Goal: Transaction & Acquisition: Purchase product/service

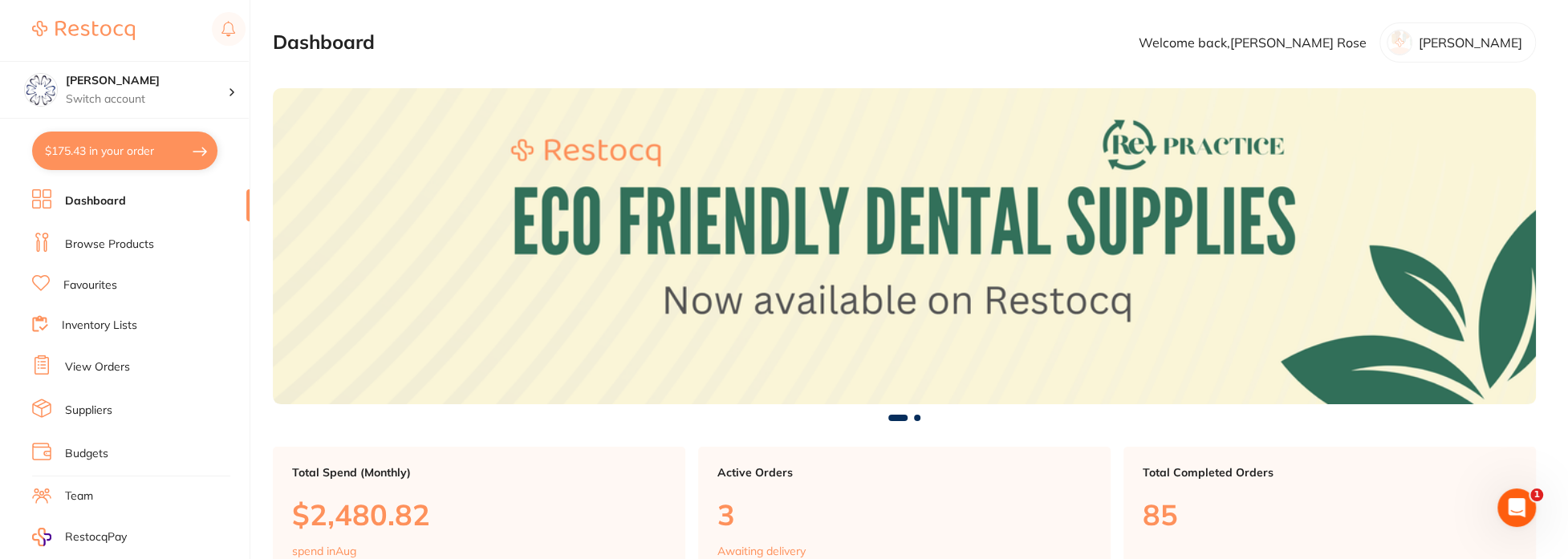
click at [111, 236] on link "Browse Products" at bounding box center [109, 244] width 89 height 16
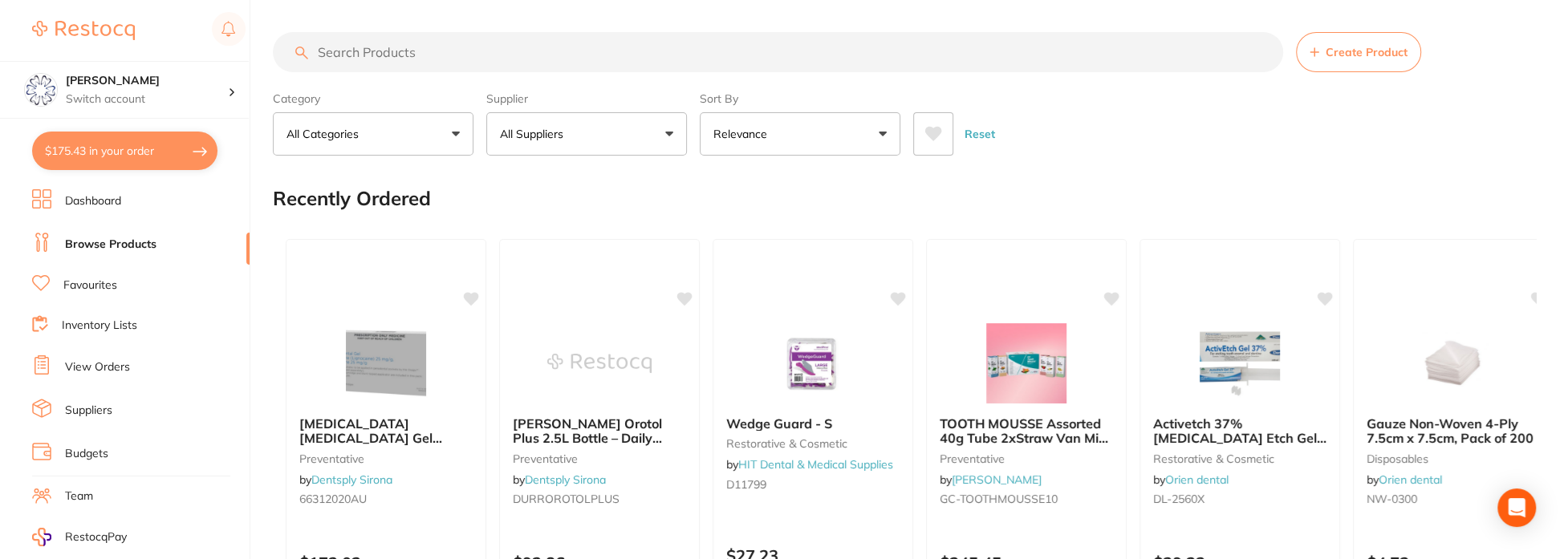
click at [522, 51] on input "search" at bounding box center [778, 52] width 1010 height 40
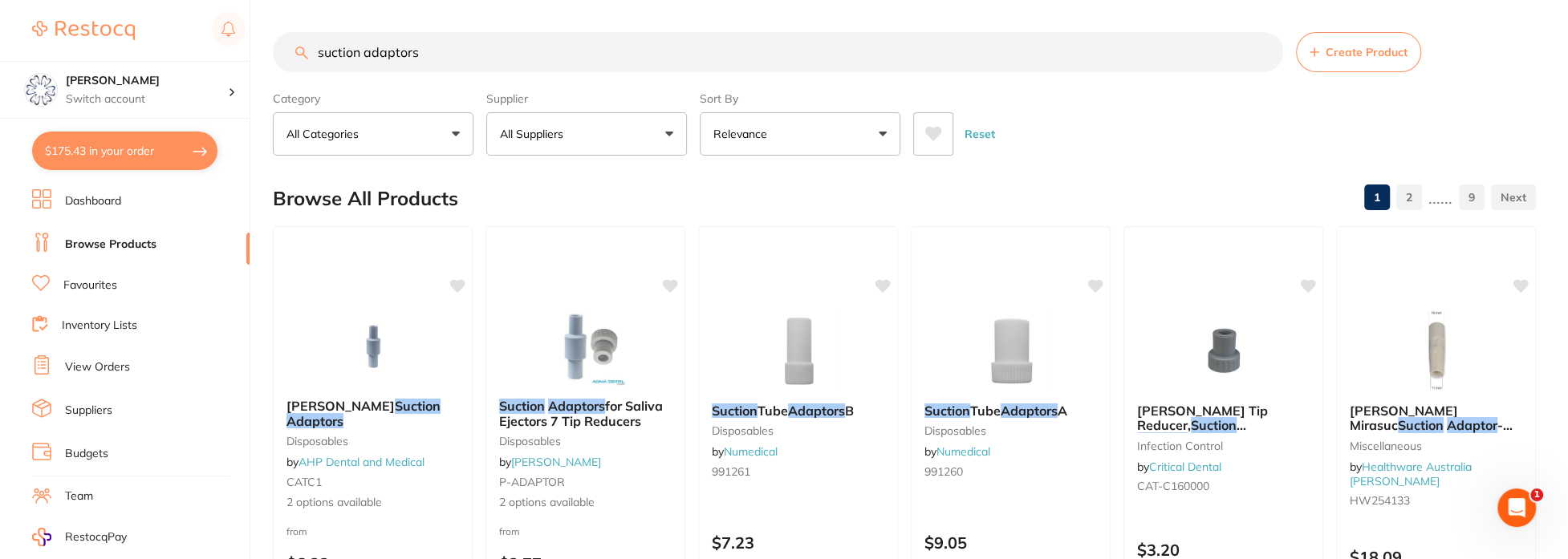
click at [665, 133] on button "All Suppliers" at bounding box center [586, 134] width 200 height 43
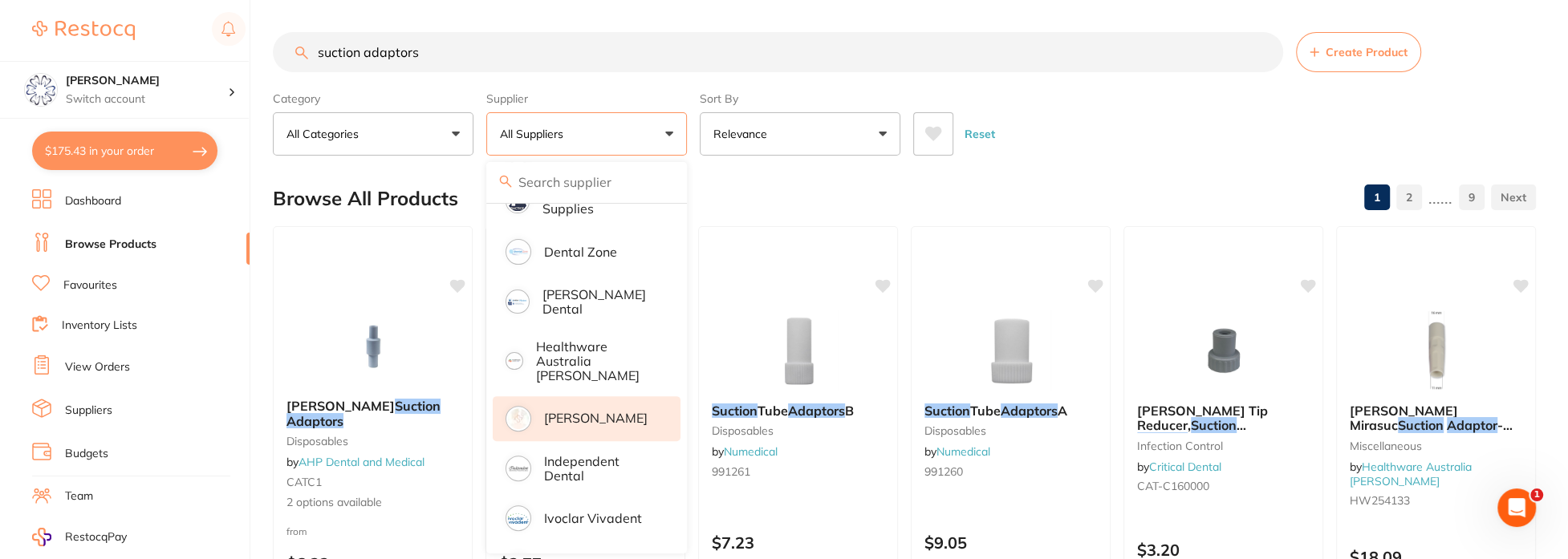
scroll to position [481, 0]
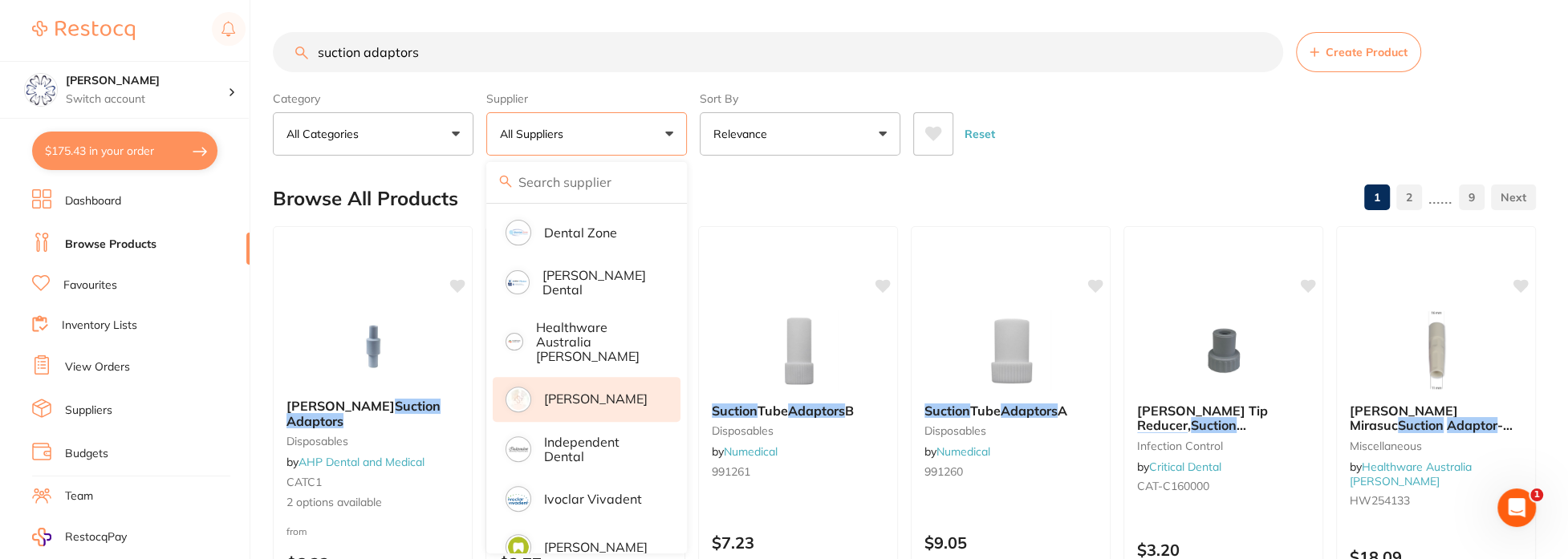
click at [595, 392] on p "[PERSON_NAME]" at bounding box center [596, 399] width 104 height 14
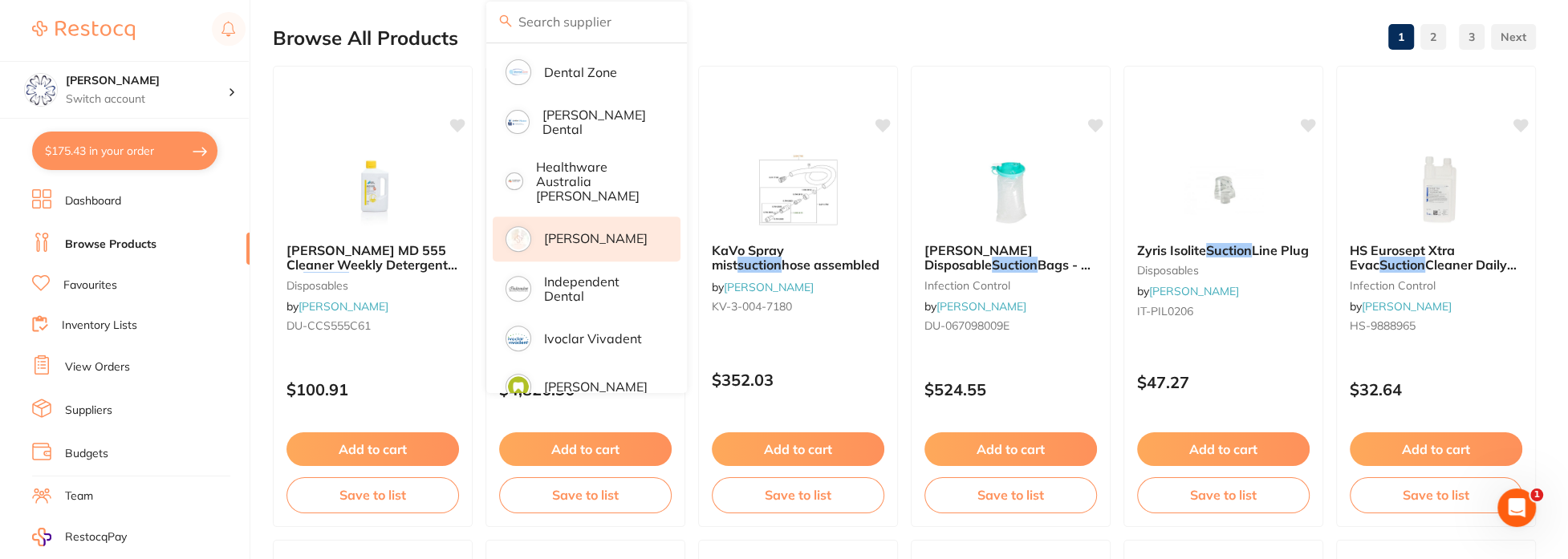
scroll to position [80, 0]
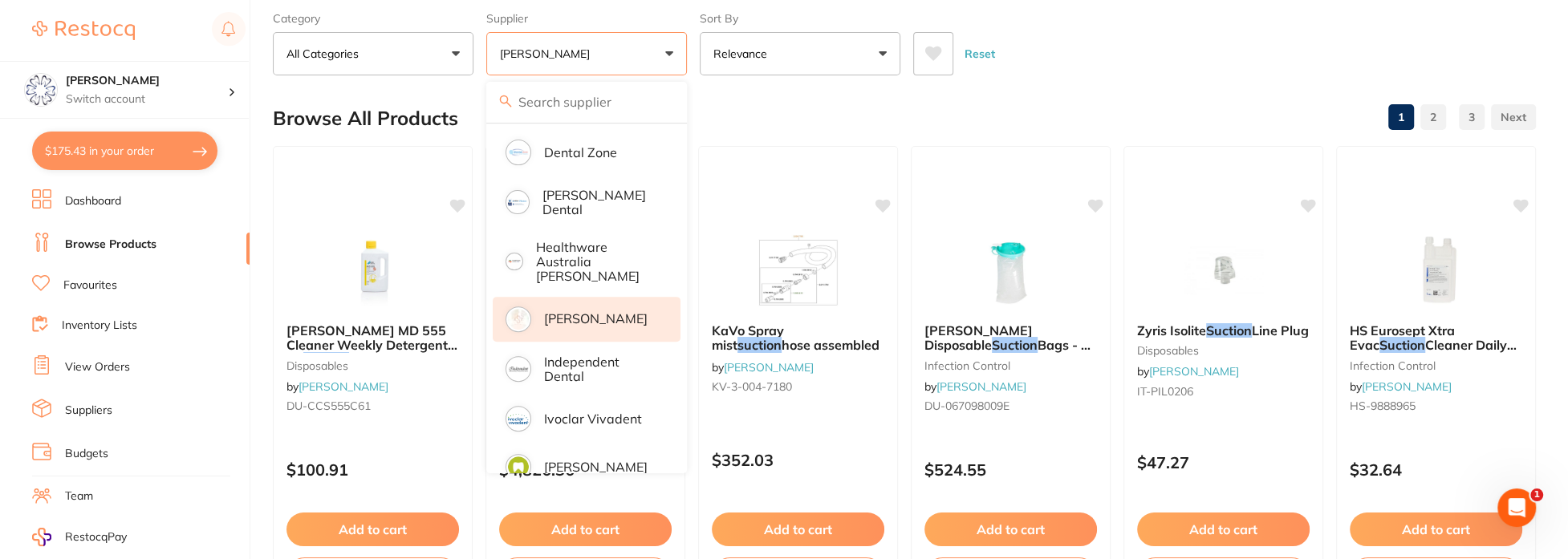
click at [1243, 34] on div "Reset" at bounding box center [1218, 47] width 610 height 56
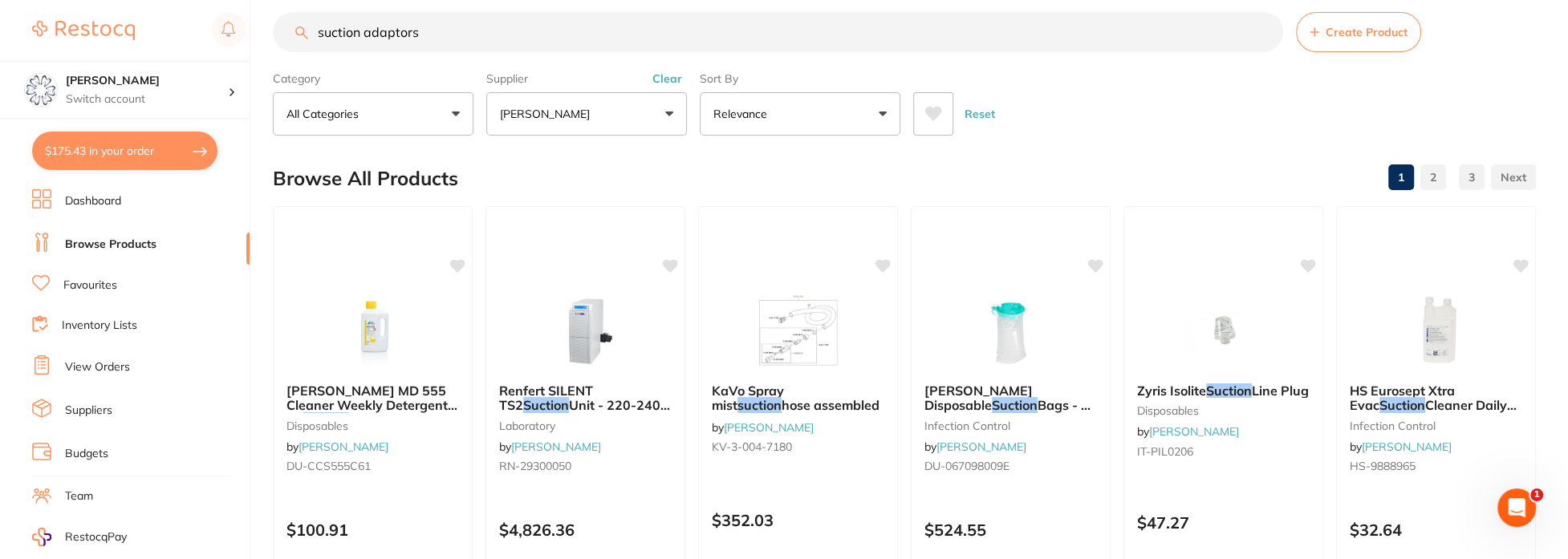
scroll to position [0, 0]
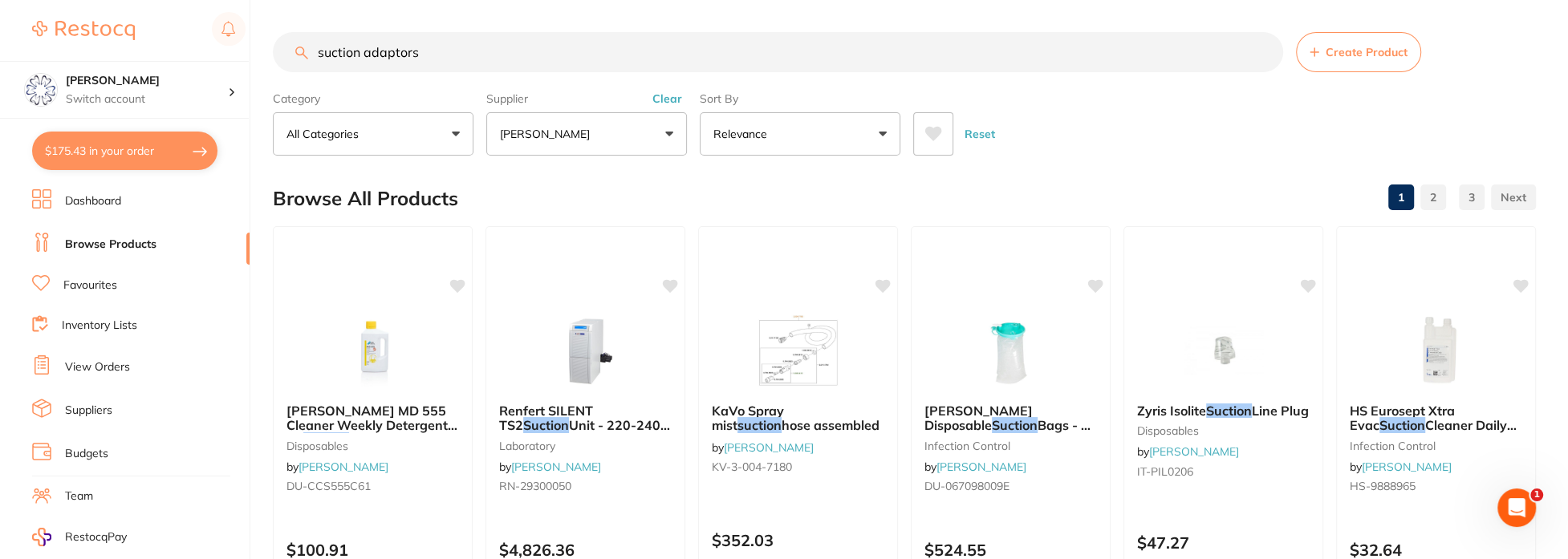
click at [673, 128] on button "[PERSON_NAME]" at bounding box center [586, 134] width 200 height 43
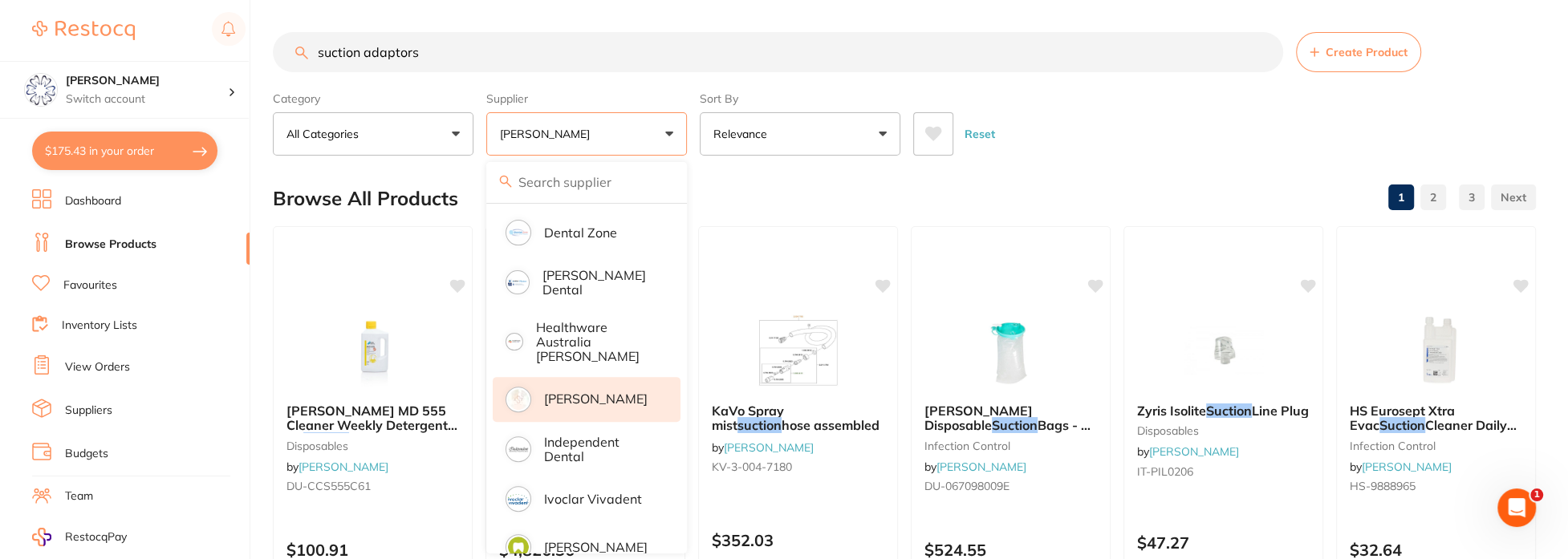
click at [602, 392] on p "[PERSON_NAME]" at bounding box center [596, 399] width 104 height 14
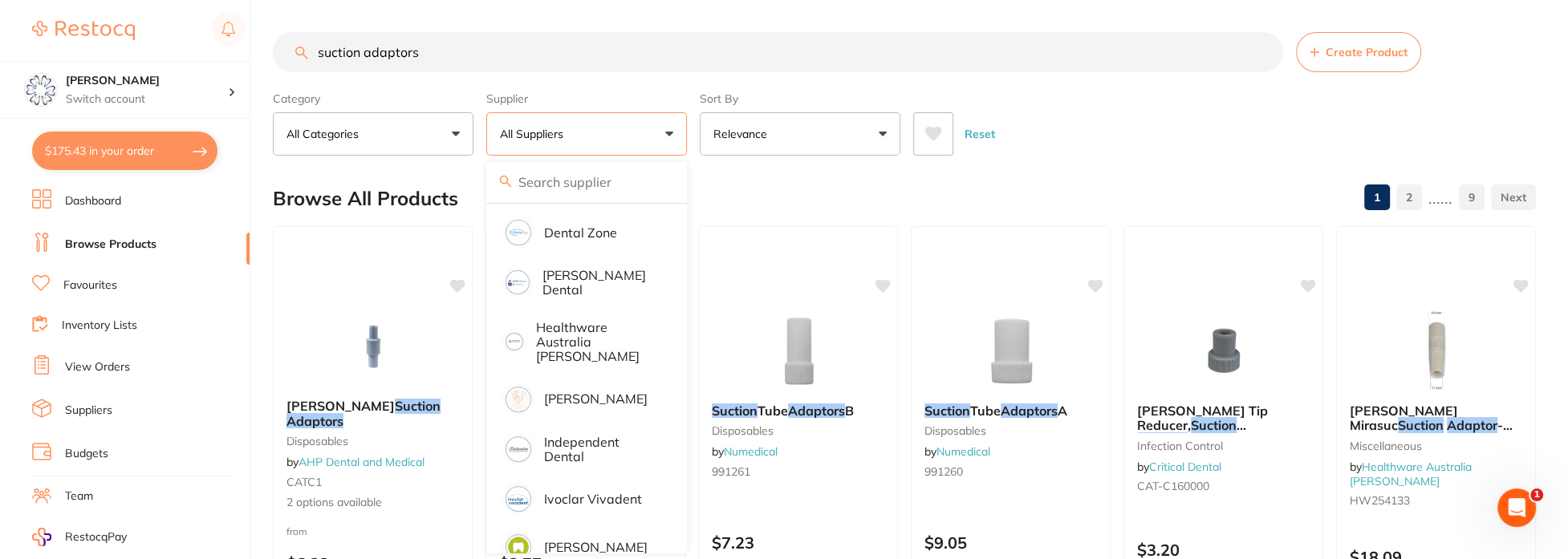
click at [1128, 186] on div "Browse All Products 1 2 ...... 9" at bounding box center [904, 198] width 1263 height 54
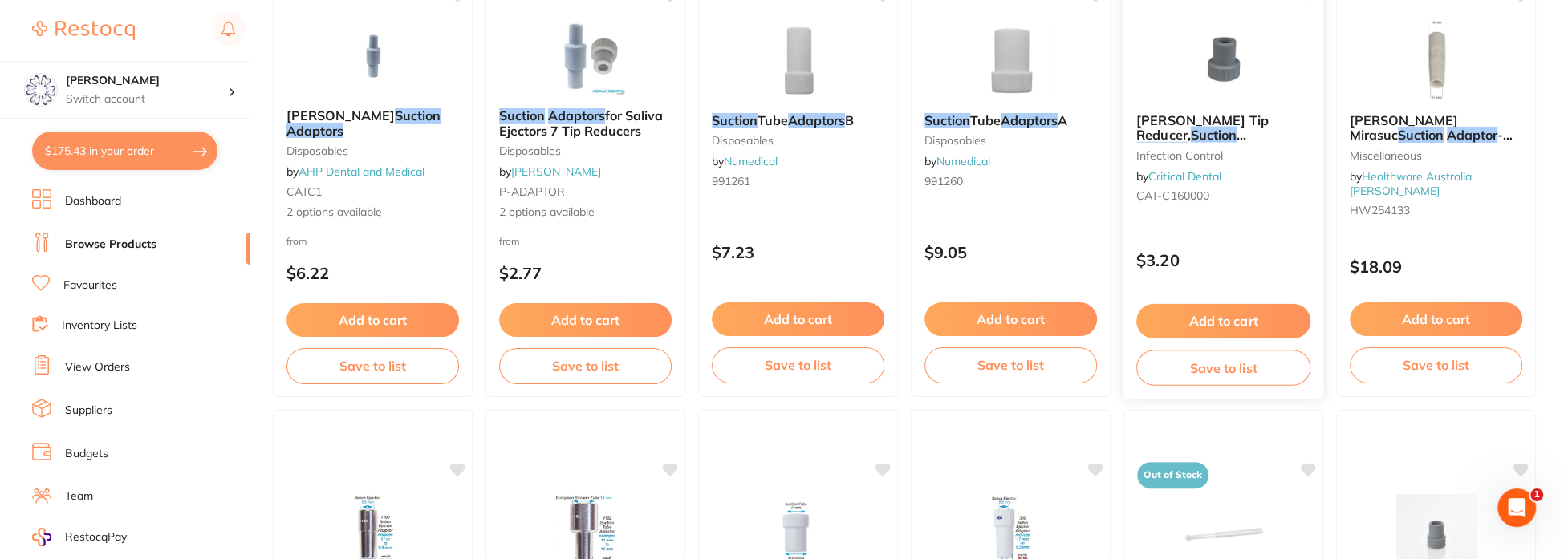
scroll to position [321, 0]
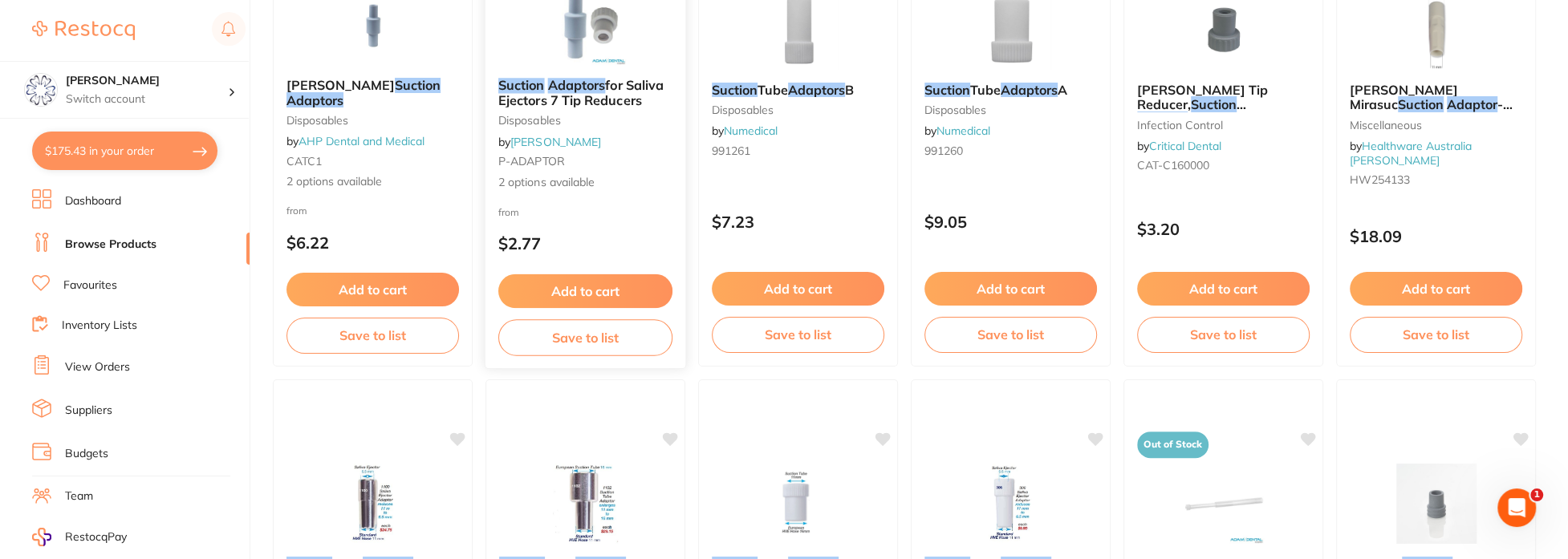
click at [574, 118] on small "disposables" at bounding box center [585, 120] width 174 height 13
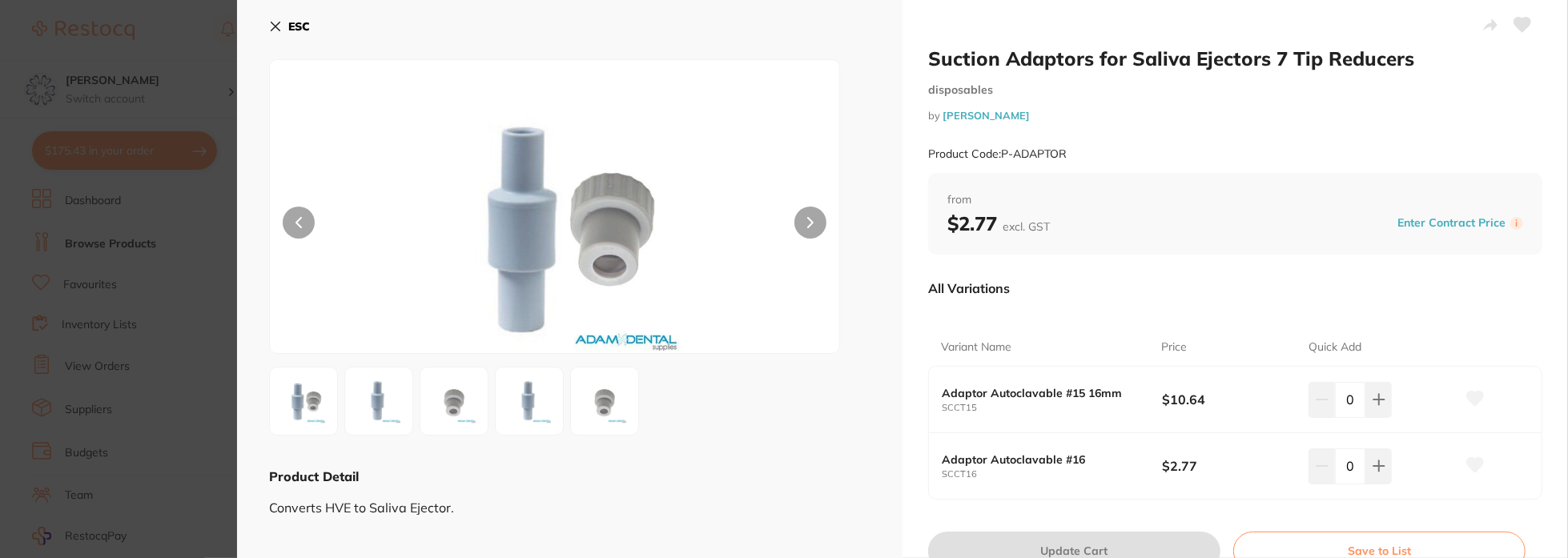
click at [278, 31] on icon at bounding box center [275, 26] width 13 height 13
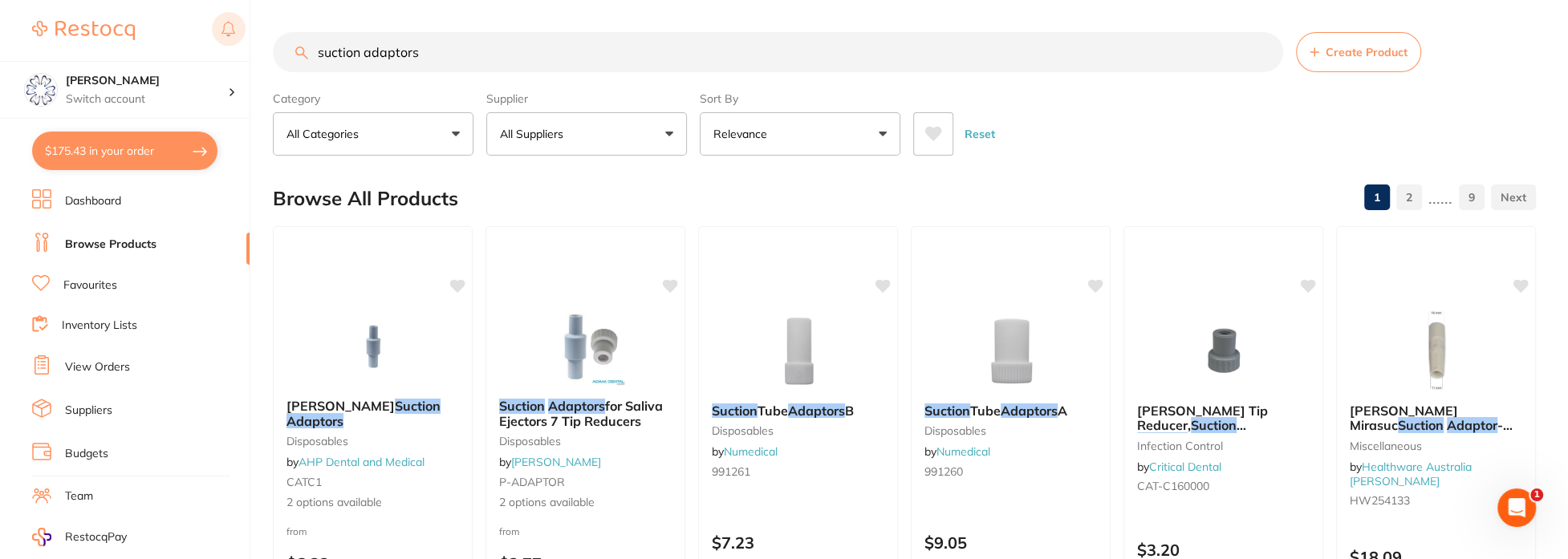
drag, startPoint x: 434, startPoint y: 52, endPoint x: 235, endPoint y: 43, distance: 199.2
click at [249, 61] on div "$175.43 Eumundi Dental Switch account Eumundi Dental $175.43 in your order Dash…" at bounding box center [784, 279] width 1568 height 559
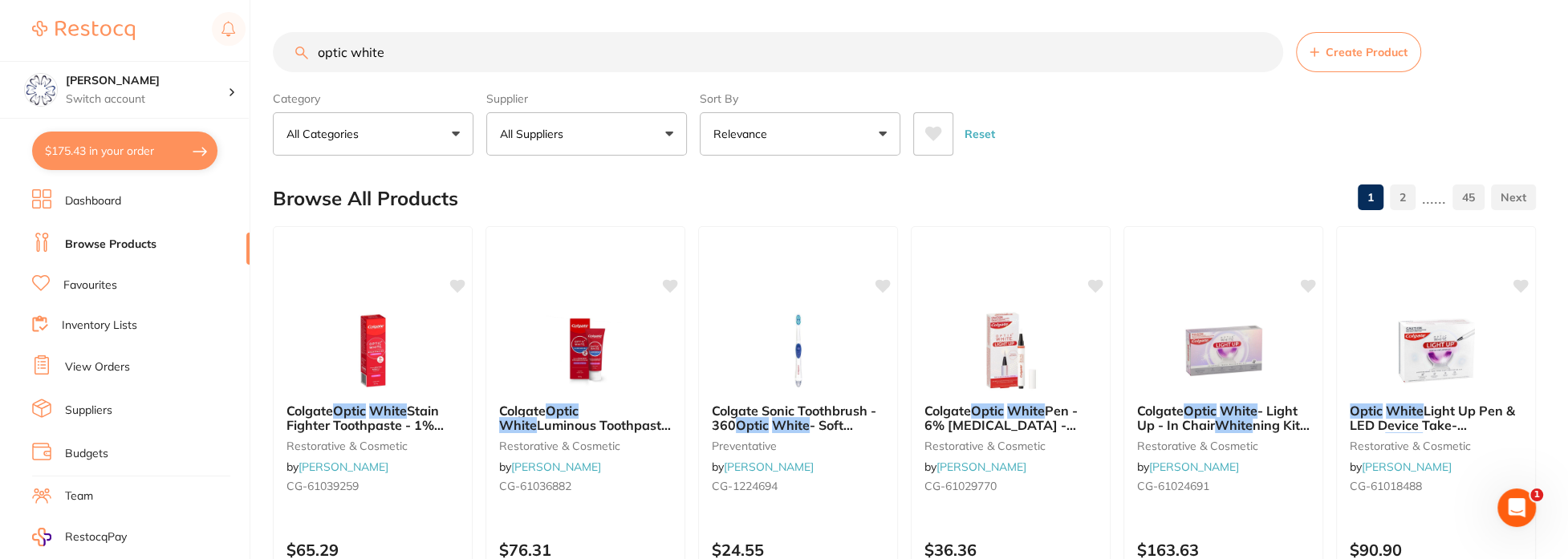
drag, startPoint x: 420, startPoint y: 62, endPoint x: 258, endPoint y: 48, distance: 162.6
click at [260, 48] on div "$175.43 Eumundi Dental Switch account Eumundi Dental $175.43 in your order Dash…" at bounding box center [784, 279] width 1568 height 559
type input "r"
type input "cheek retractors"
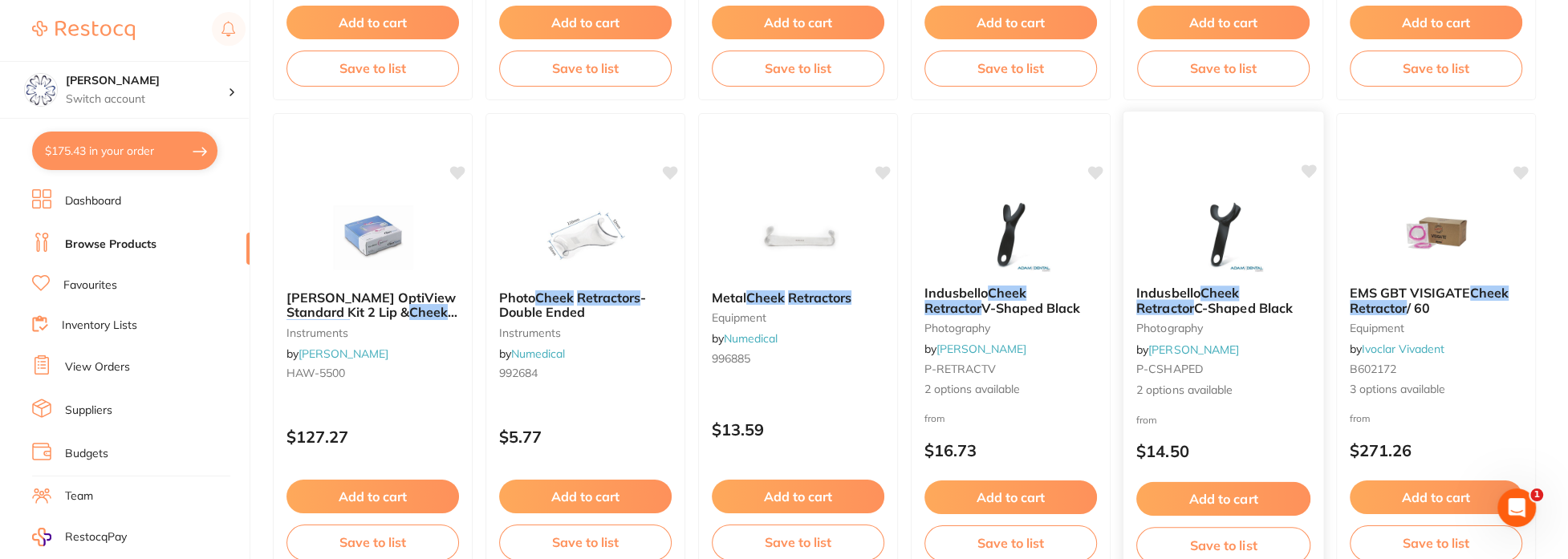
scroll to position [2086, 0]
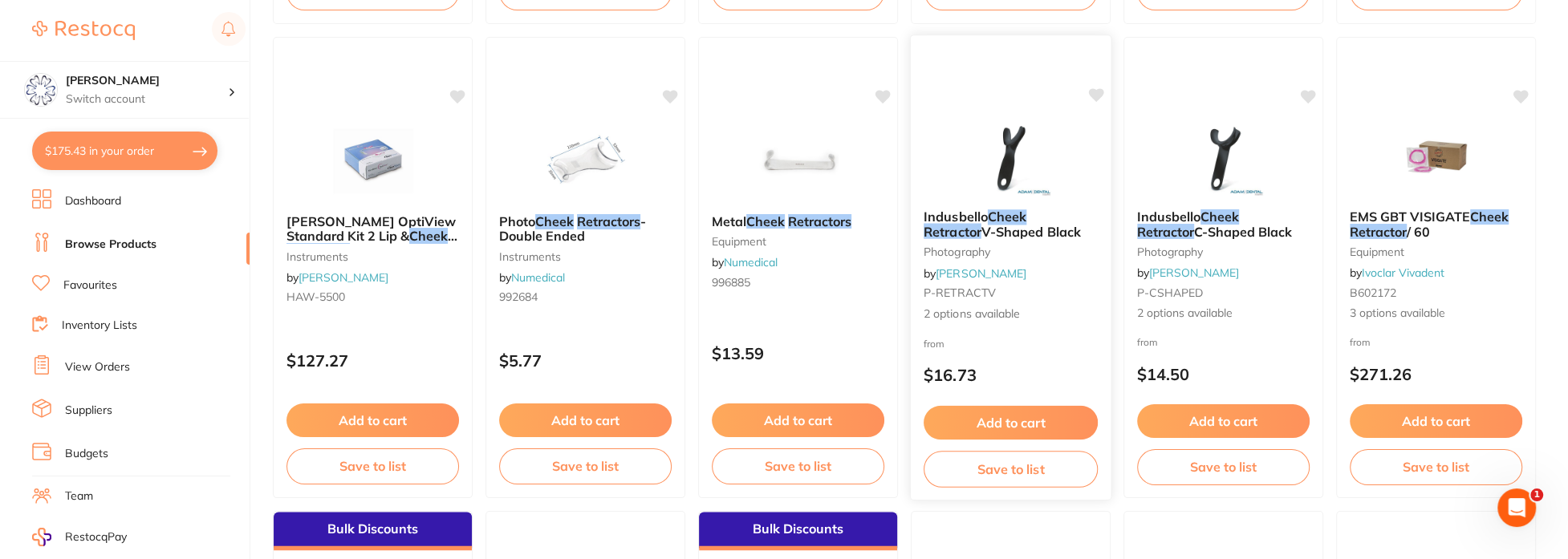
click at [1030, 228] on b "Indusbello Cheek Retractor V-Shaped Black" at bounding box center [1011, 224] width 174 height 30
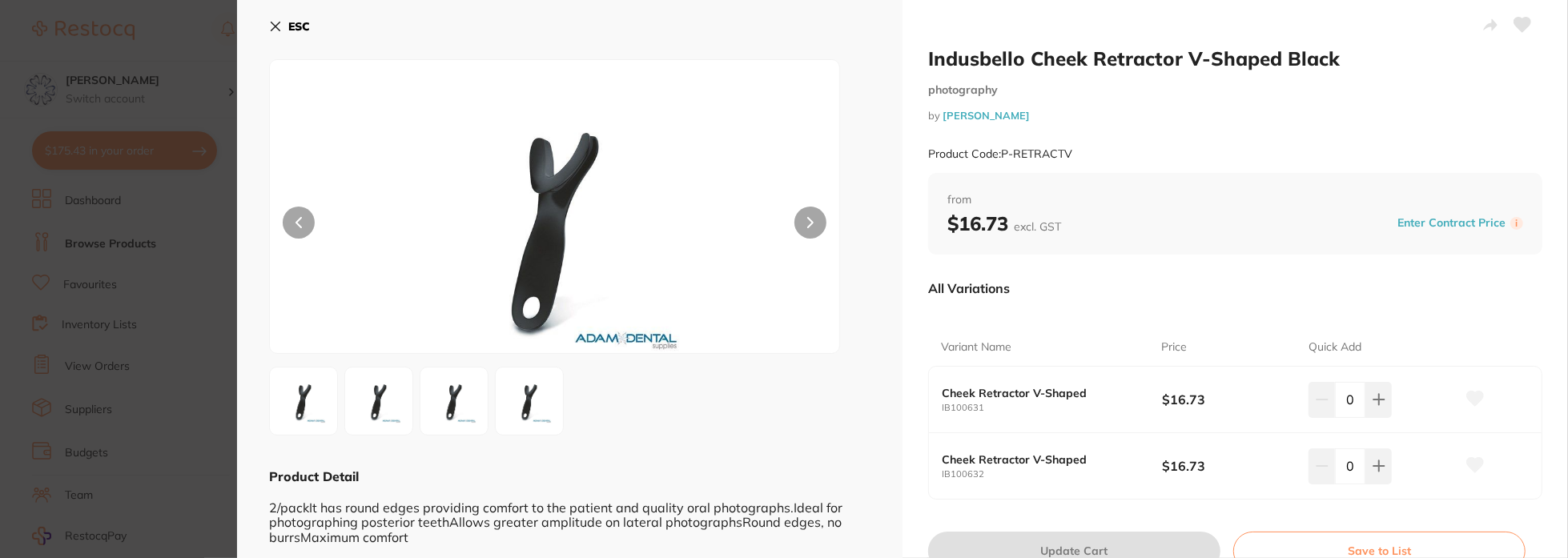
click at [278, 25] on icon at bounding box center [276, 27] width 9 height 9
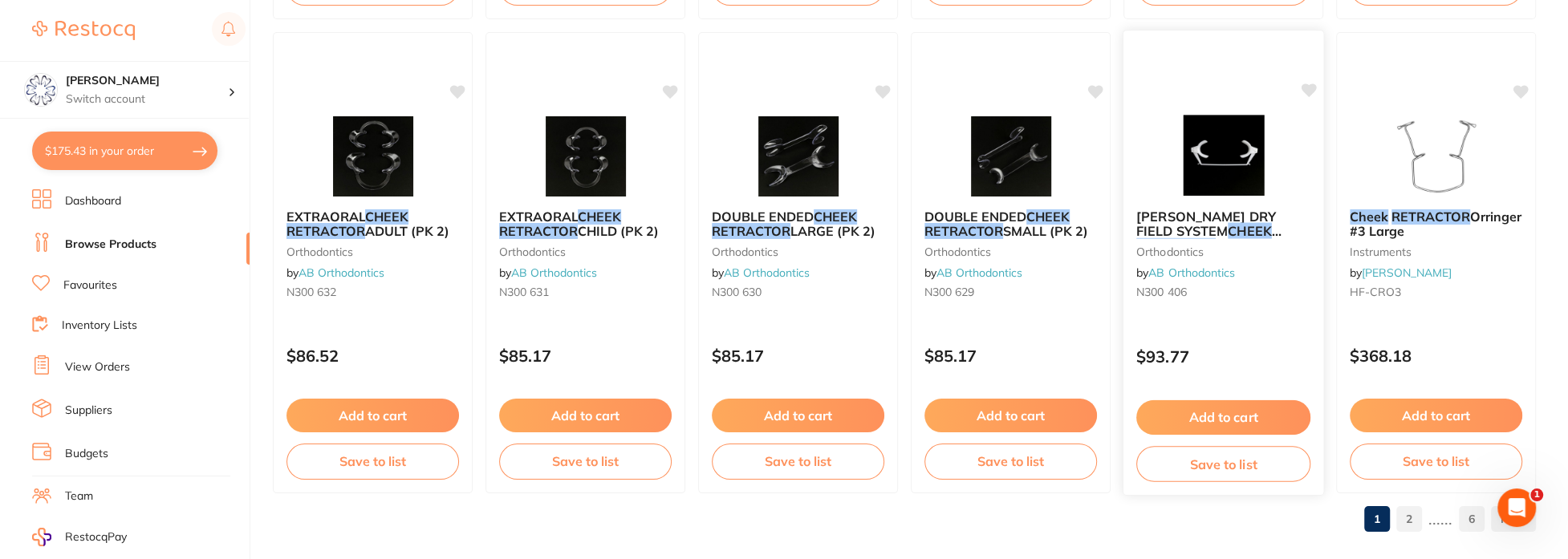
scroll to position [4003, 0]
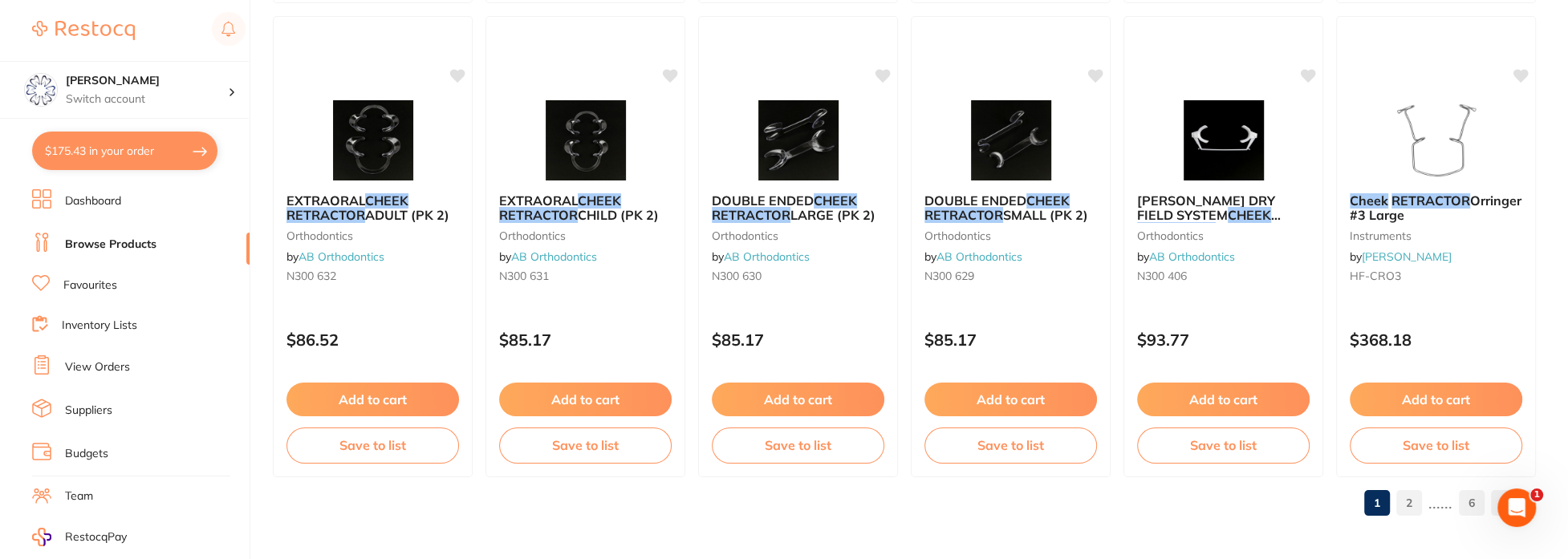
click at [1415, 495] on link "2" at bounding box center [1410, 503] width 26 height 32
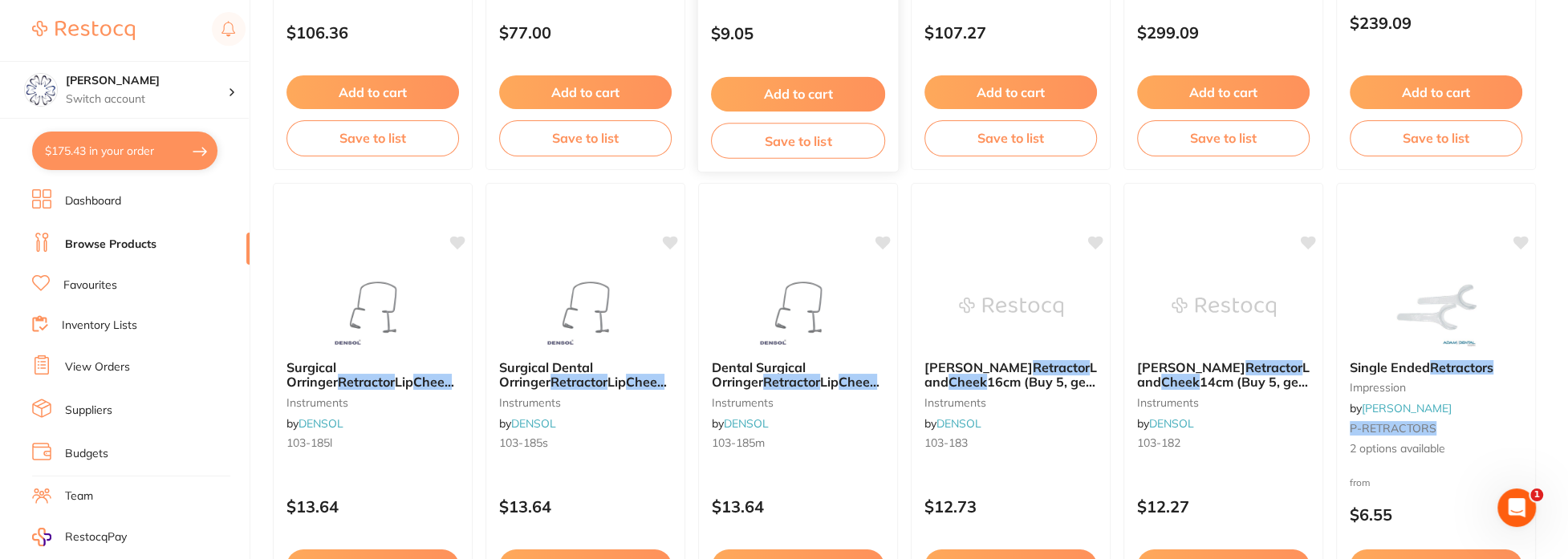
scroll to position [2398, 0]
